Goal: Information Seeking & Learning: Learn about a topic

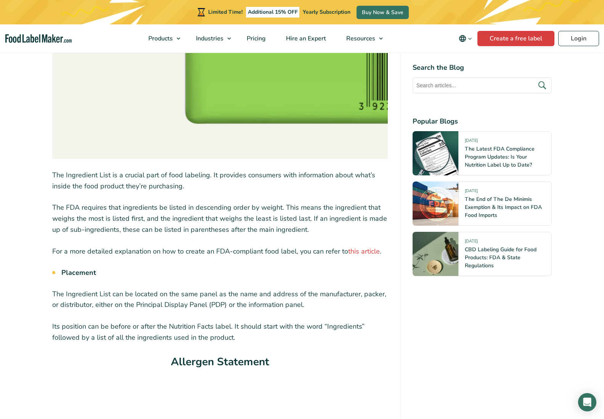
scroll to position [4014, 0]
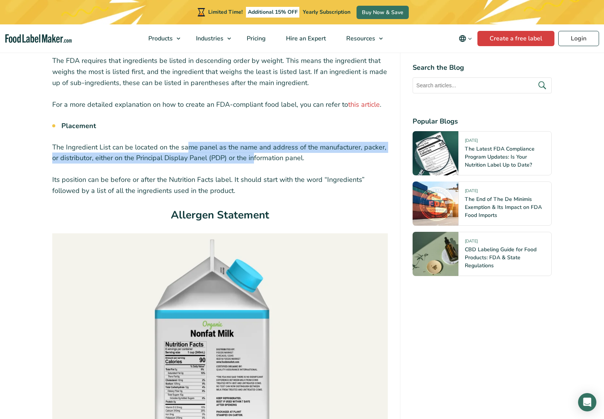
drag, startPoint x: 185, startPoint y: 148, endPoint x: 253, endPoint y: 156, distance: 68.4
click at [253, 156] on p "The Ingredient List can be located on the same panel as the name and address of…" at bounding box center [220, 153] width 336 height 22
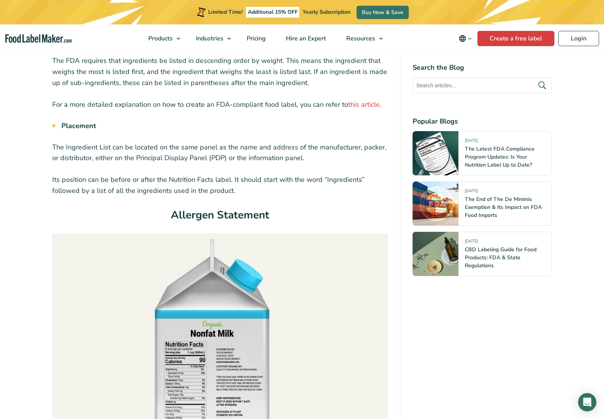
click at [253, 156] on p "The Ingredient List can be located on the same panel as the name and address of…" at bounding box center [220, 153] width 336 height 22
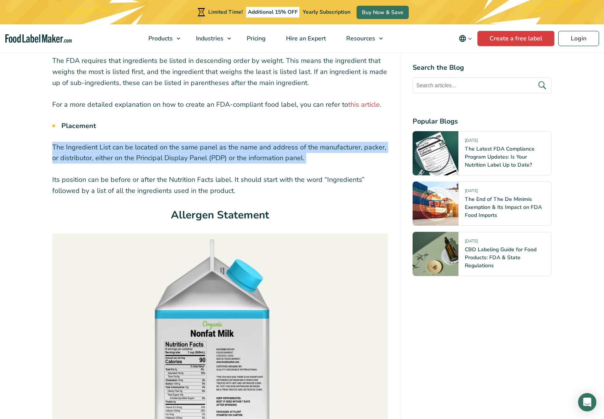
click at [253, 156] on p "The Ingredient List can be located on the same panel as the name and address of…" at bounding box center [220, 153] width 336 height 22
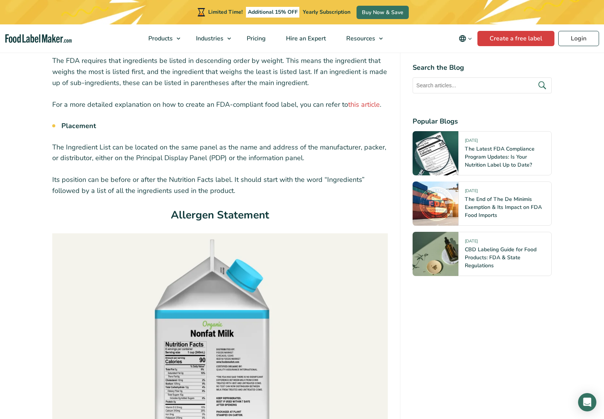
click at [97, 180] on p "Its position can be before or after the Nutrition Facts label. It should start …" at bounding box center [220, 185] width 336 height 22
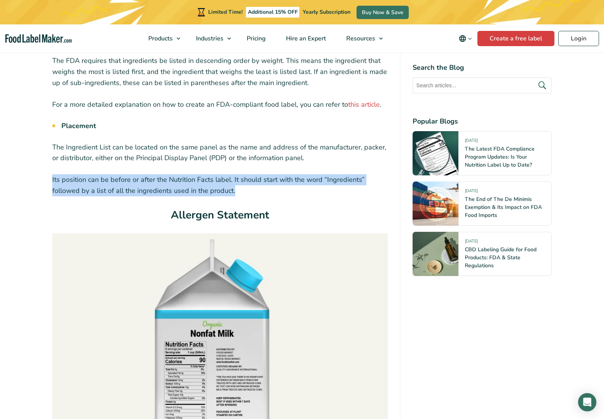
click at [97, 180] on p "Its position can be before or after the Nutrition Facts label. It should start …" at bounding box center [220, 185] width 336 height 22
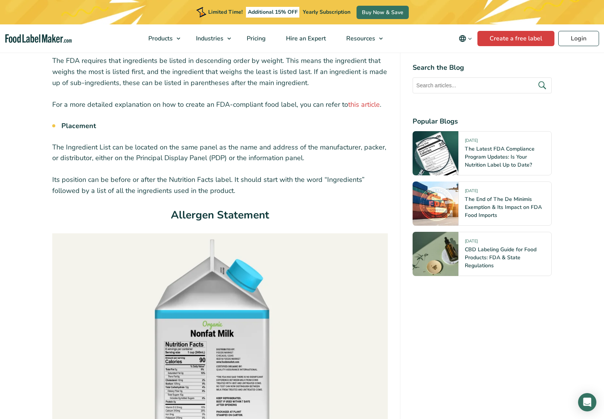
click at [97, 180] on p "Its position can be before or after the Nutrition Facts label. It should start …" at bounding box center [220, 185] width 336 height 22
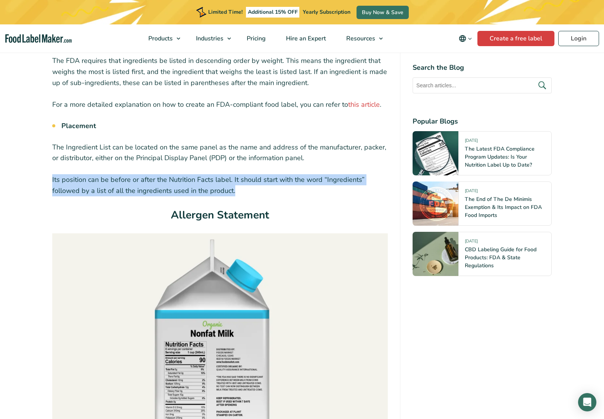
click at [97, 180] on p "Its position can be before or after the Nutrition Facts label. It should start …" at bounding box center [220, 185] width 336 height 22
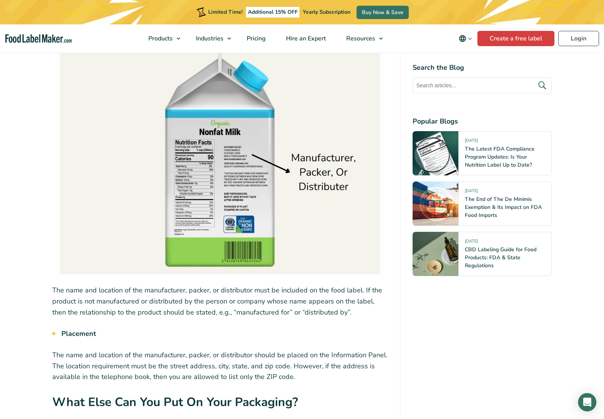
scroll to position [4919, 0]
